Goal: Information Seeking & Learning: Learn about a topic

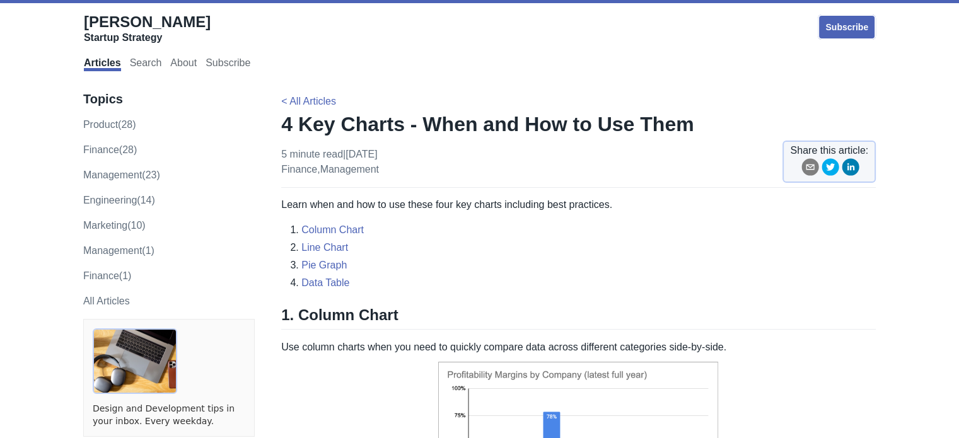
scroll to position [189, 0]
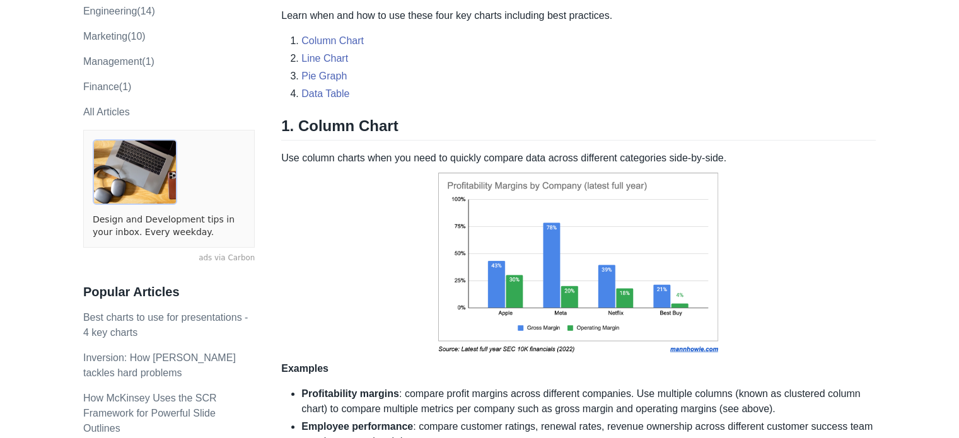
click at [373, 299] on p "Use column charts when you need to quickly compare data across different catego…" at bounding box center [578, 264] width 594 height 226
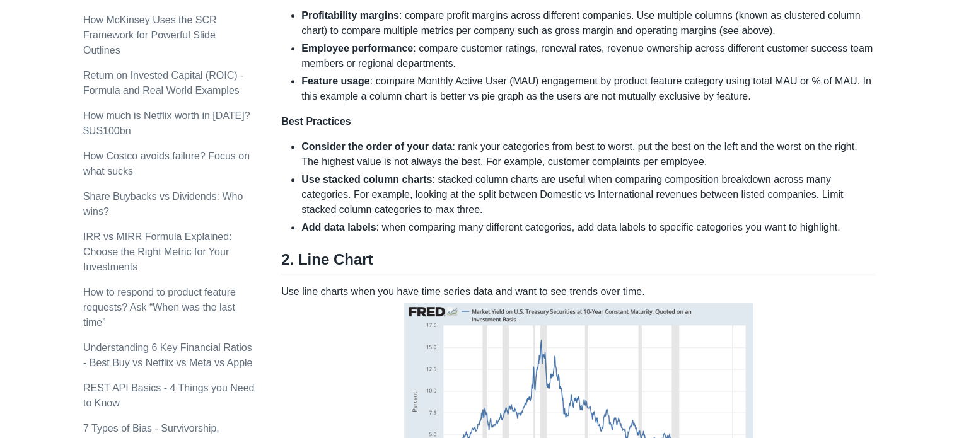
scroll to position [693, 0]
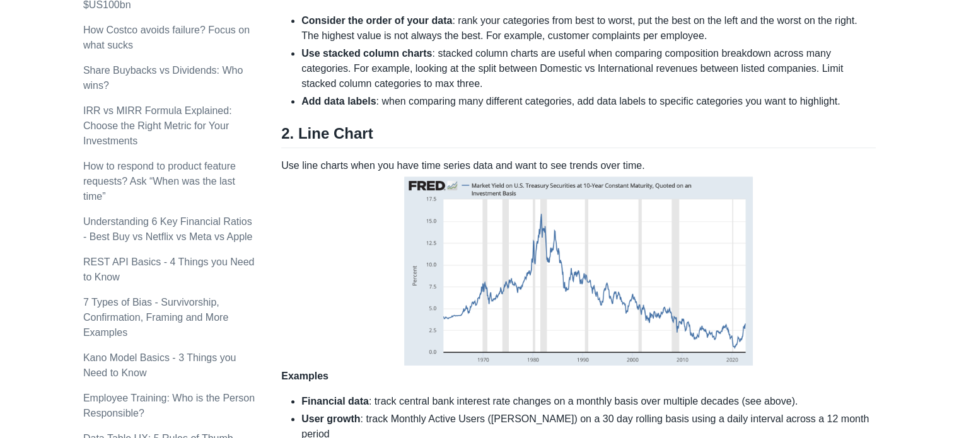
click at [410, 286] on img at bounding box center [578, 270] width 355 height 195
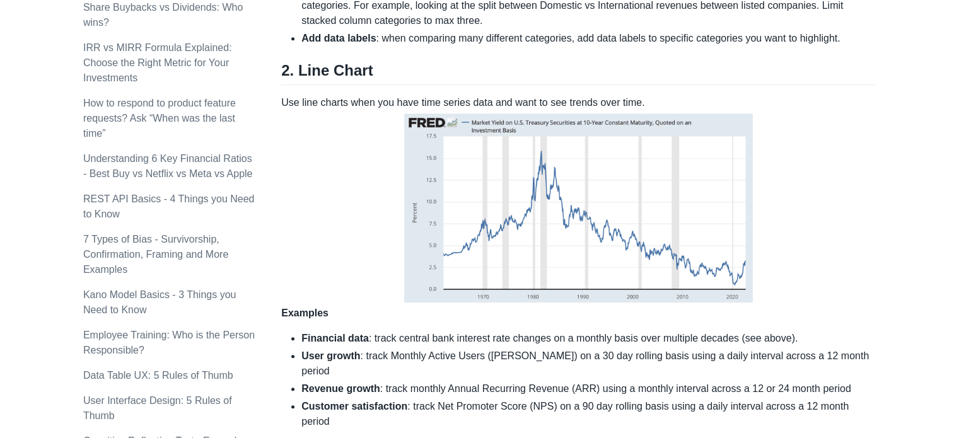
scroll to position [819, 0]
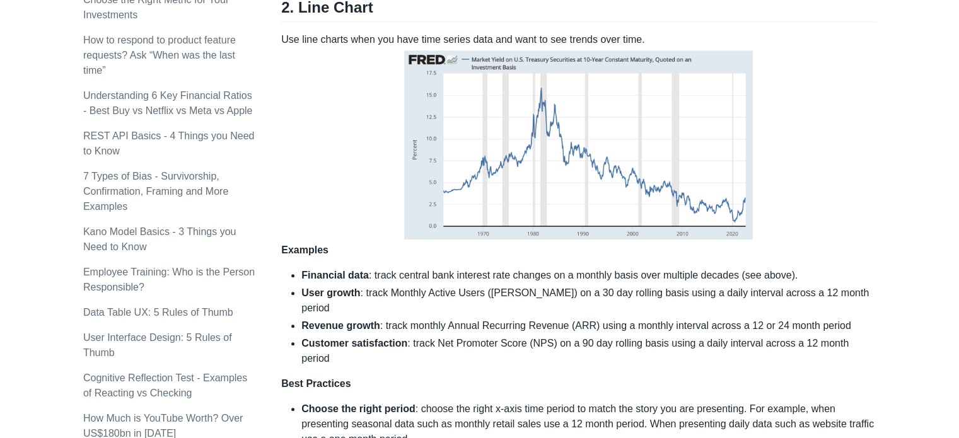
click at [398, 275] on li "Financial data : track central bank interest rate changes on a monthly basis ov…" at bounding box center [588, 275] width 574 height 15
click at [399, 275] on li "Financial data : track central bank interest rate changes on a monthly basis ov…" at bounding box center [588, 275] width 574 height 15
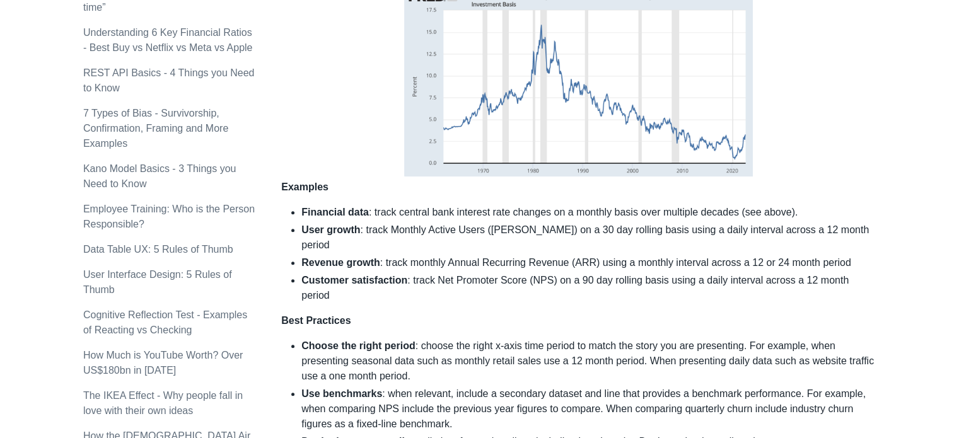
click at [507, 338] on li "Choose the right period : choose the right x-axis time period to match the stor…" at bounding box center [588, 360] width 574 height 45
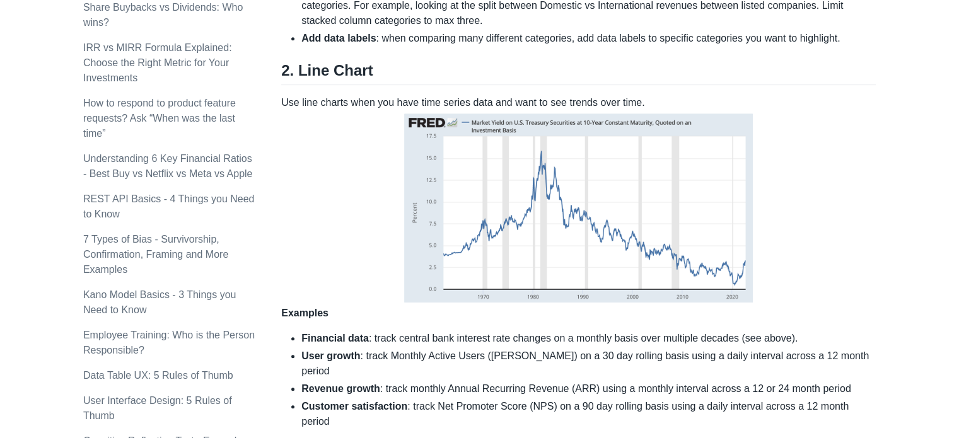
click at [508, 316] on p "Use line charts when you have time series data and want to see trends over time…" at bounding box center [578, 208] width 594 height 226
click at [525, 333] on li "Financial data : track central bank interest rate changes on a monthly basis ov…" at bounding box center [588, 338] width 574 height 15
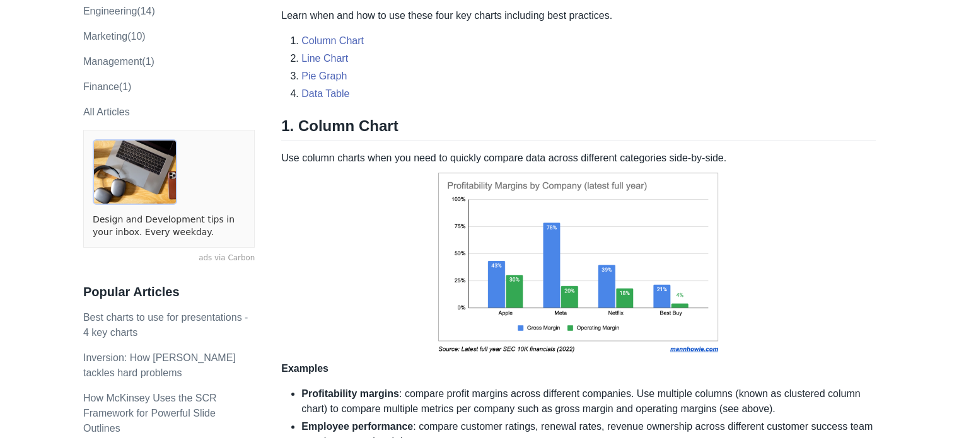
scroll to position [252, 0]
